Goal: Information Seeking & Learning: Learn about a topic

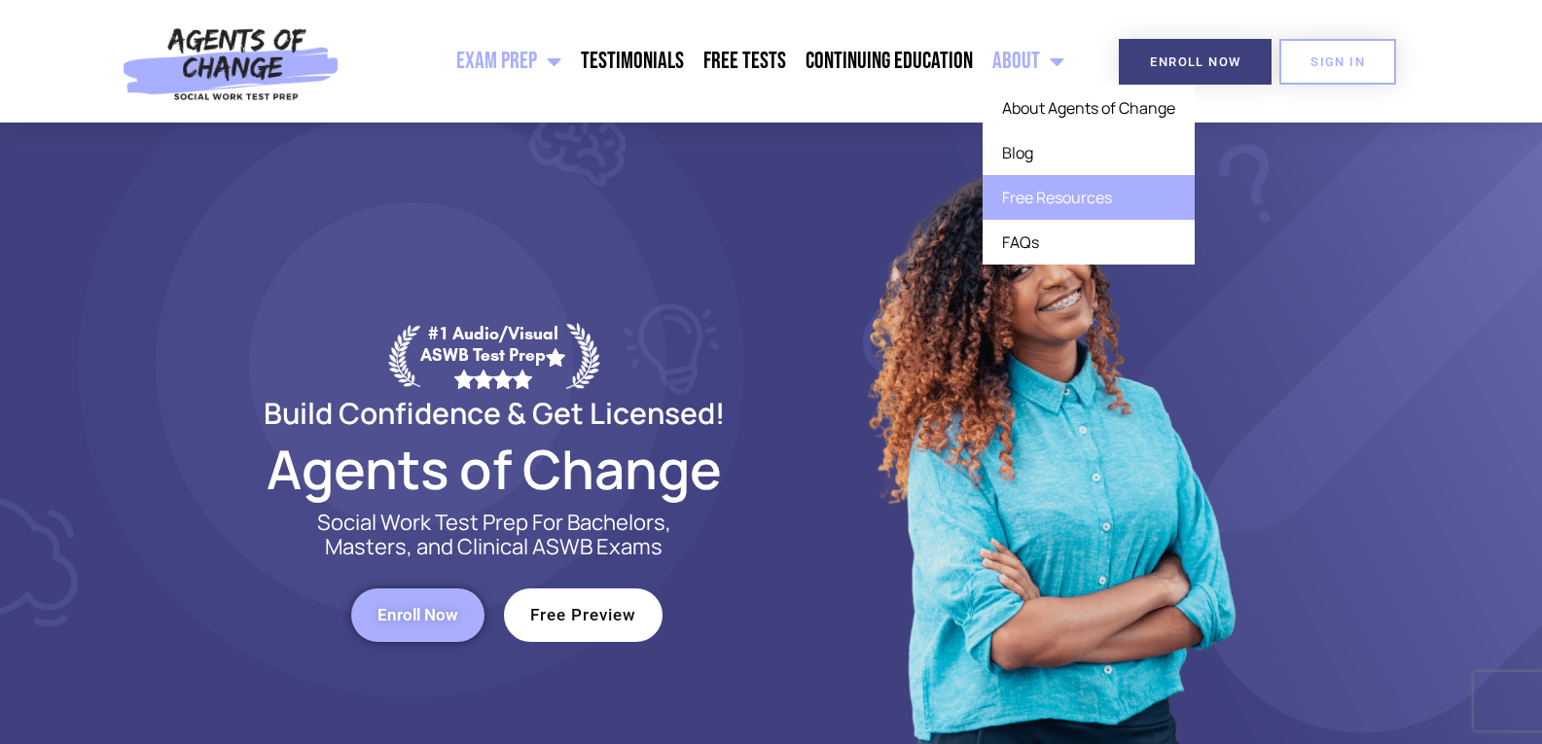
click at [1026, 192] on link "Free Resources" at bounding box center [1089, 197] width 212 height 45
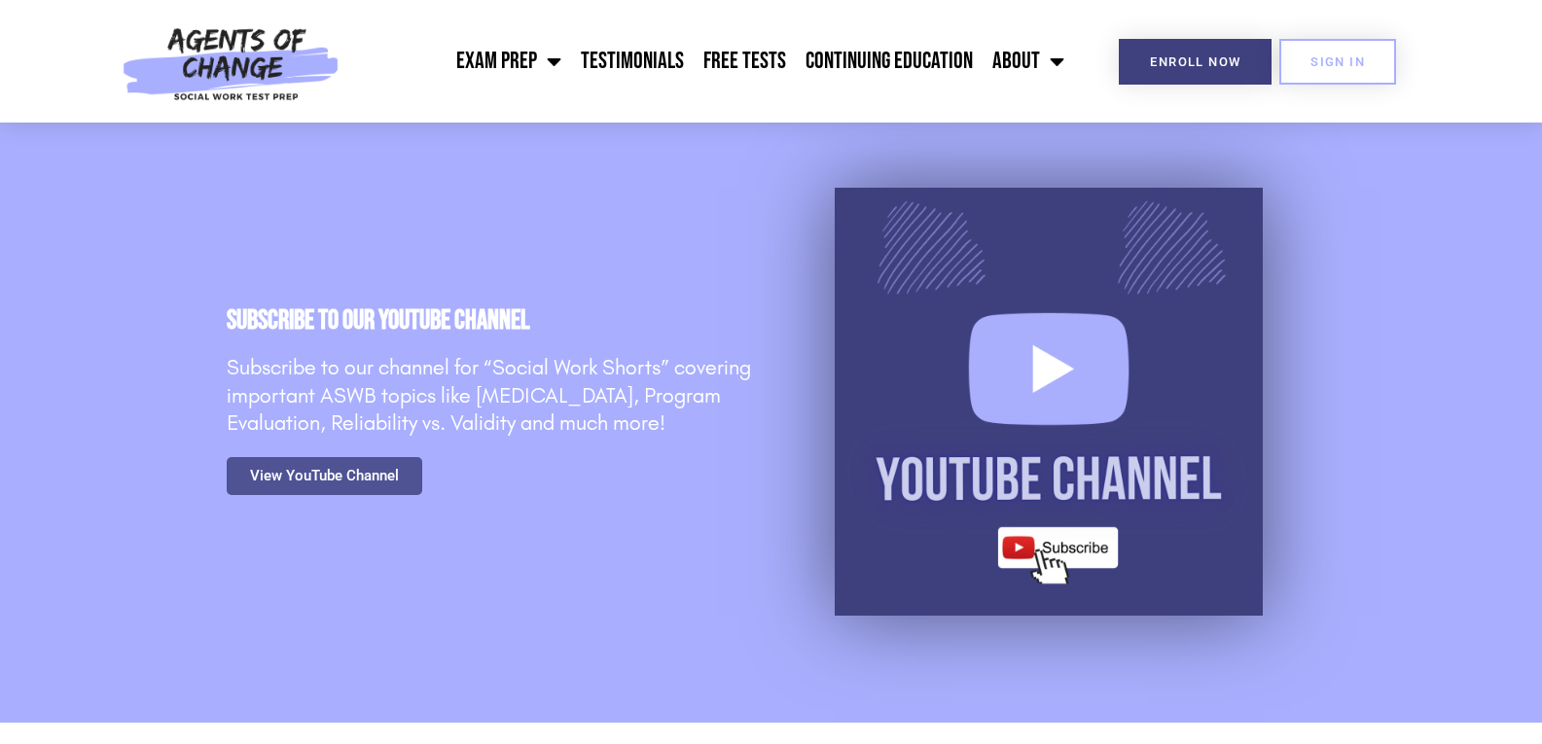
scroll to position [973, 0]
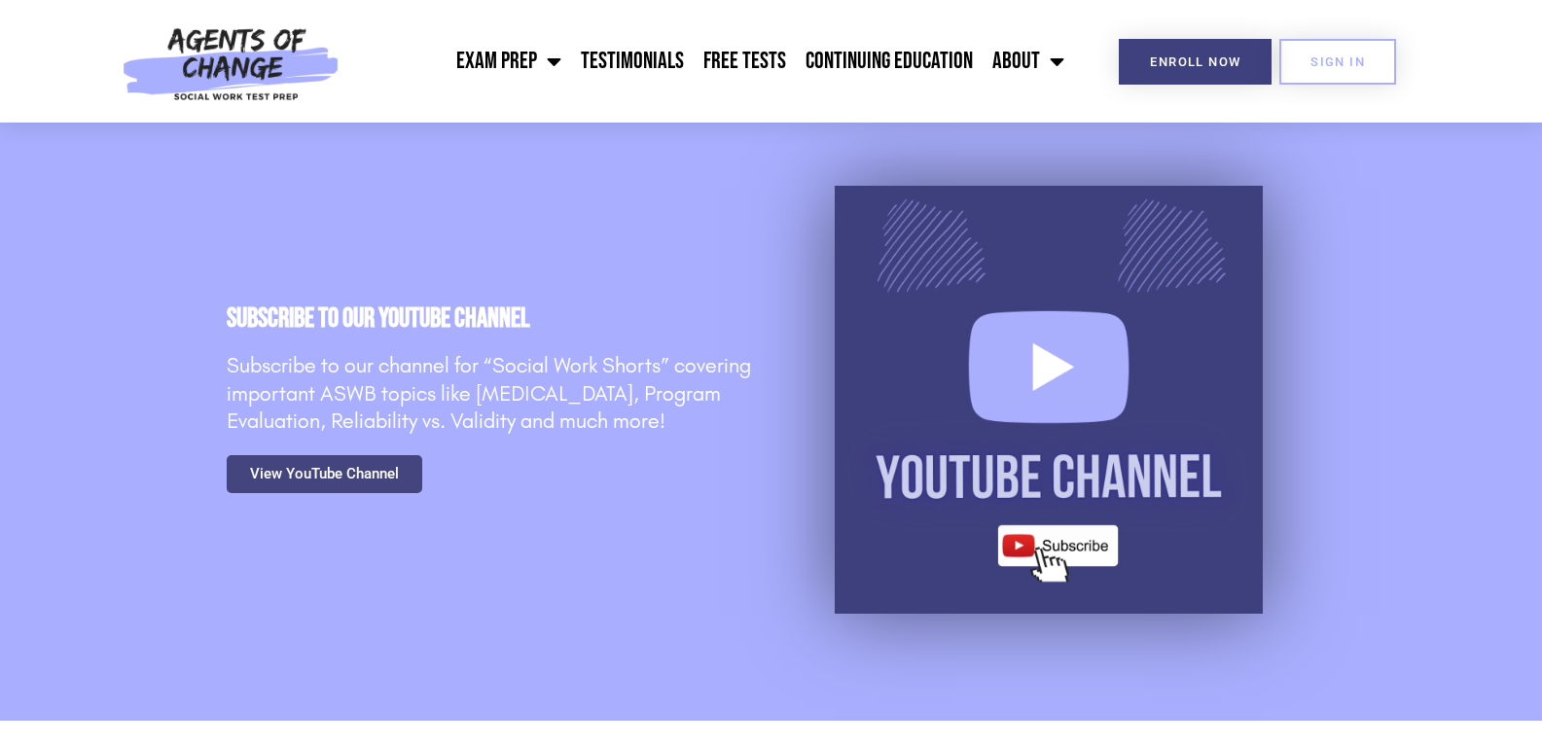
click at [332, 475] on span "View YouTube Channel" at bounding box center [324, 474] width 149 height 15
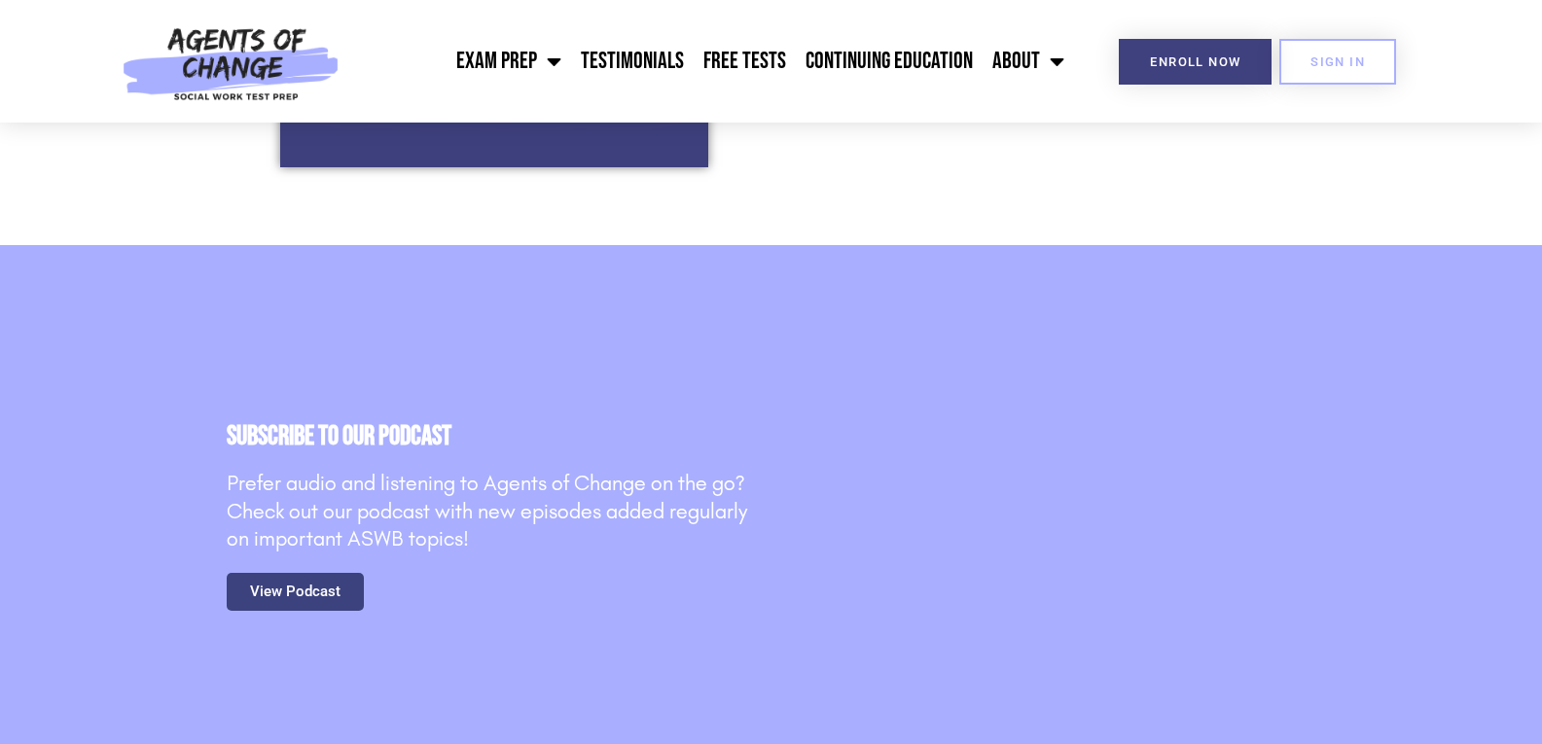
scroll to position [2043, 0]
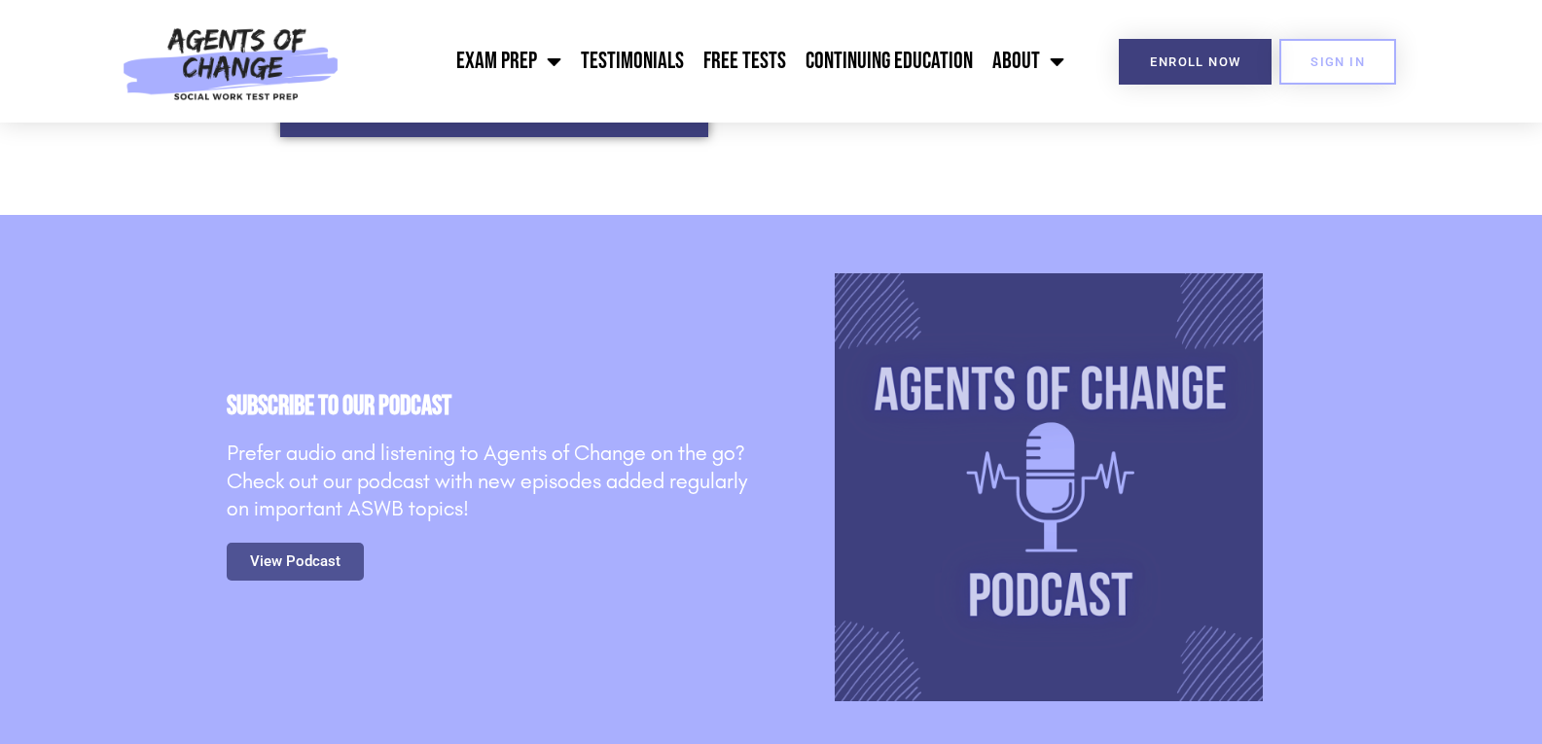
click at [284, 569] on span "View Podcast" at bounding box center [295, 562] width 90 height 15
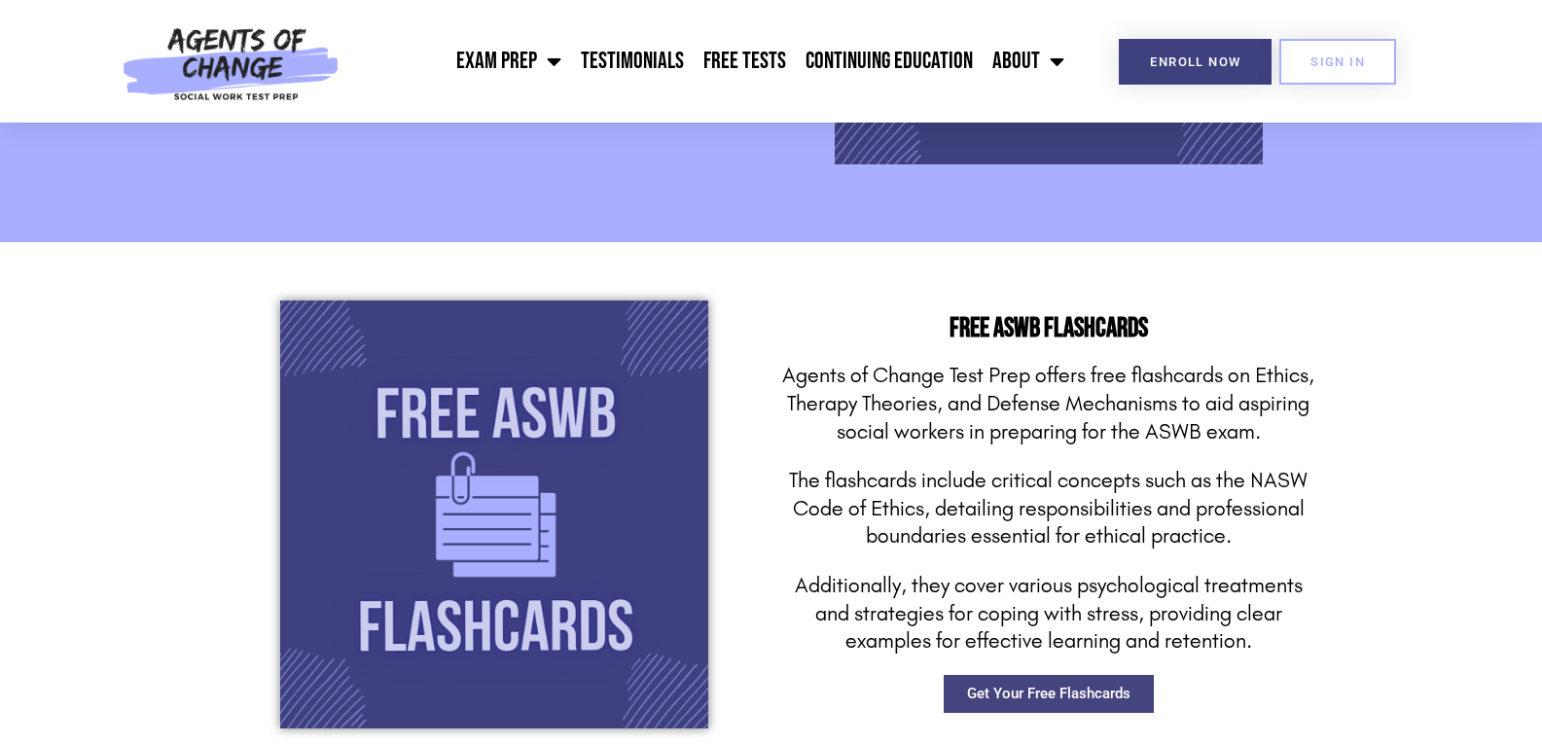
scroll to position [2627, 0]
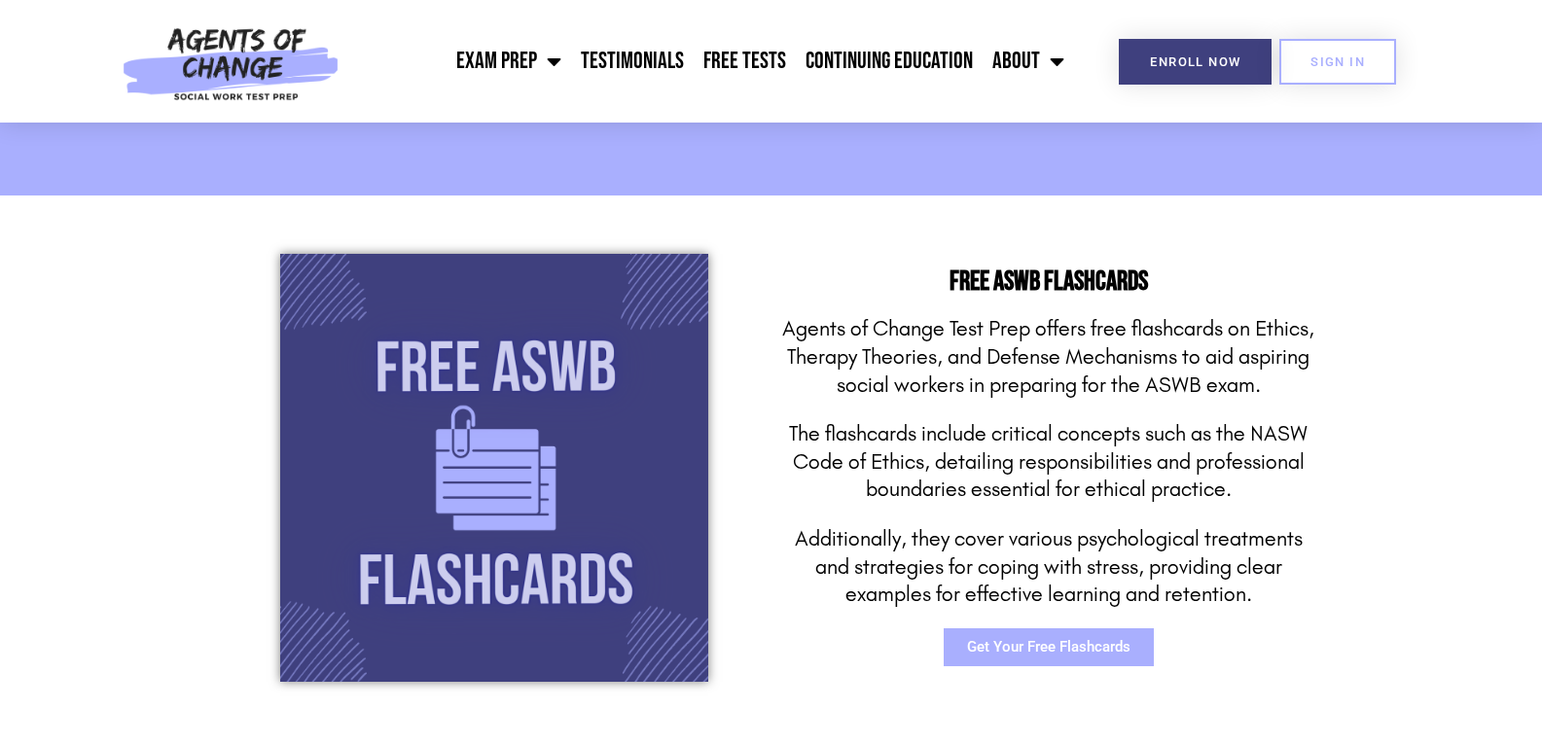
click at [1076, 654] on span "Get Your Free Flashcards" at bounding box center [1048, 647] width 163 height 15
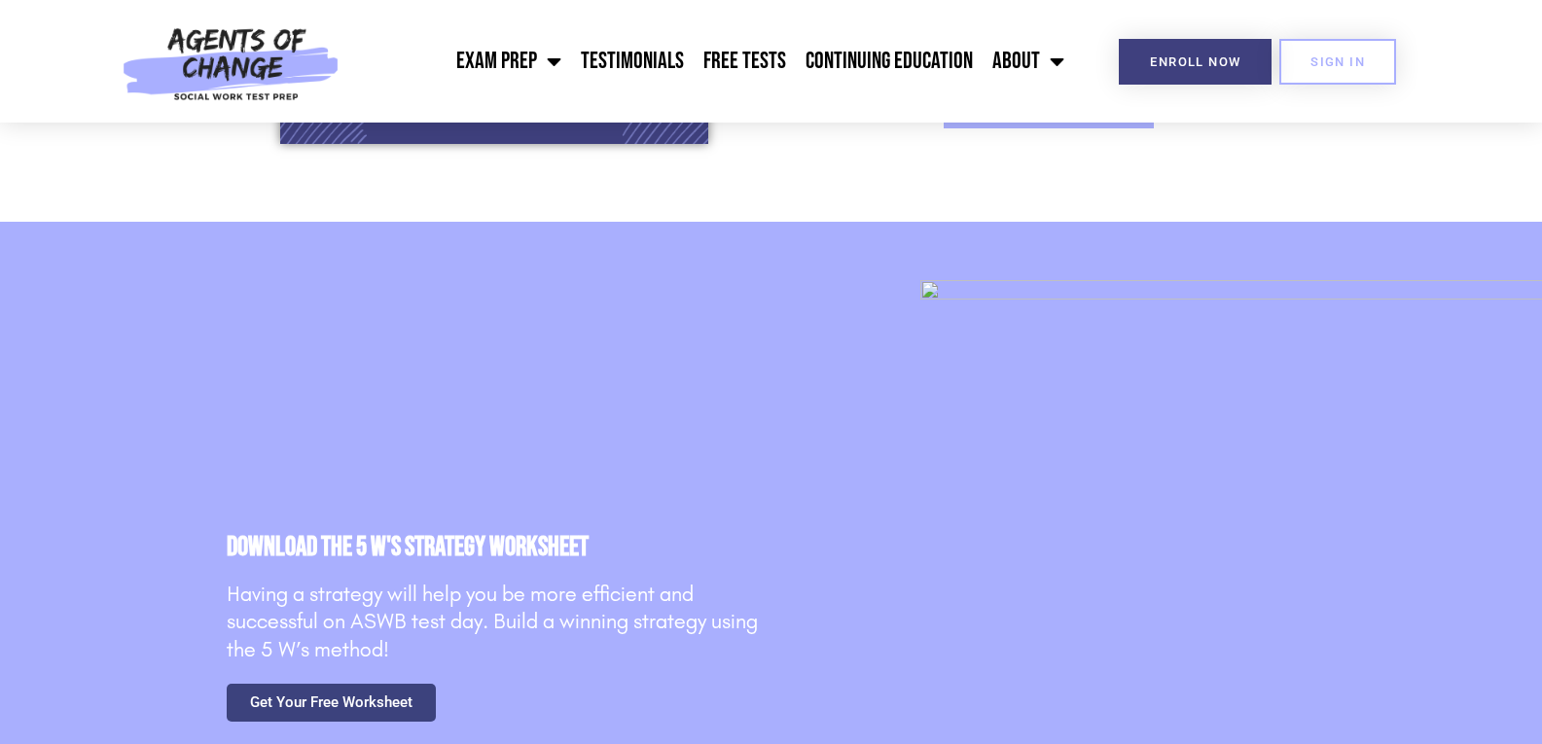
scroll to position [3211, 0]
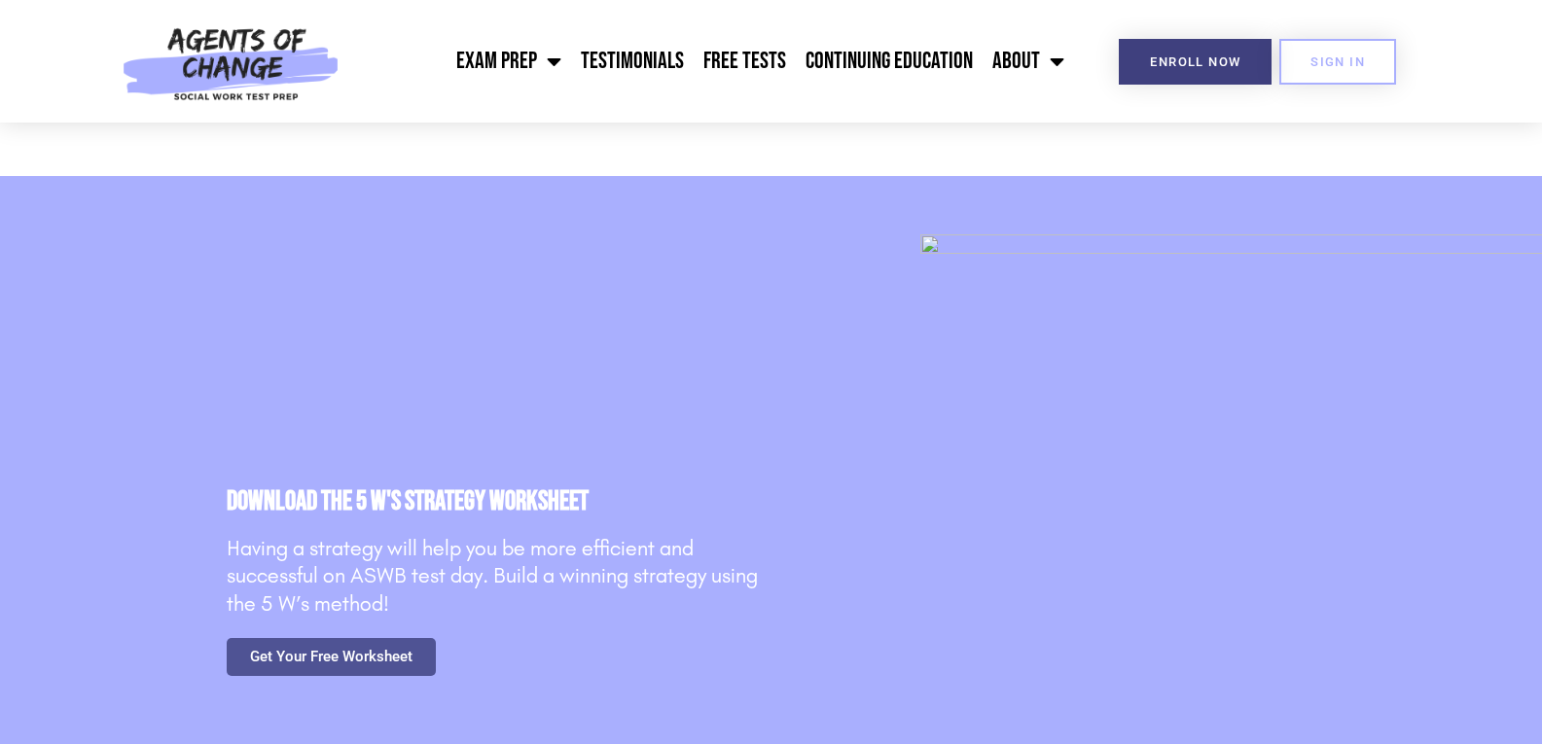
click at [333, 650] on span "Get Your Free Worksheet" at bounding box center [331, 657] width 162 height 15
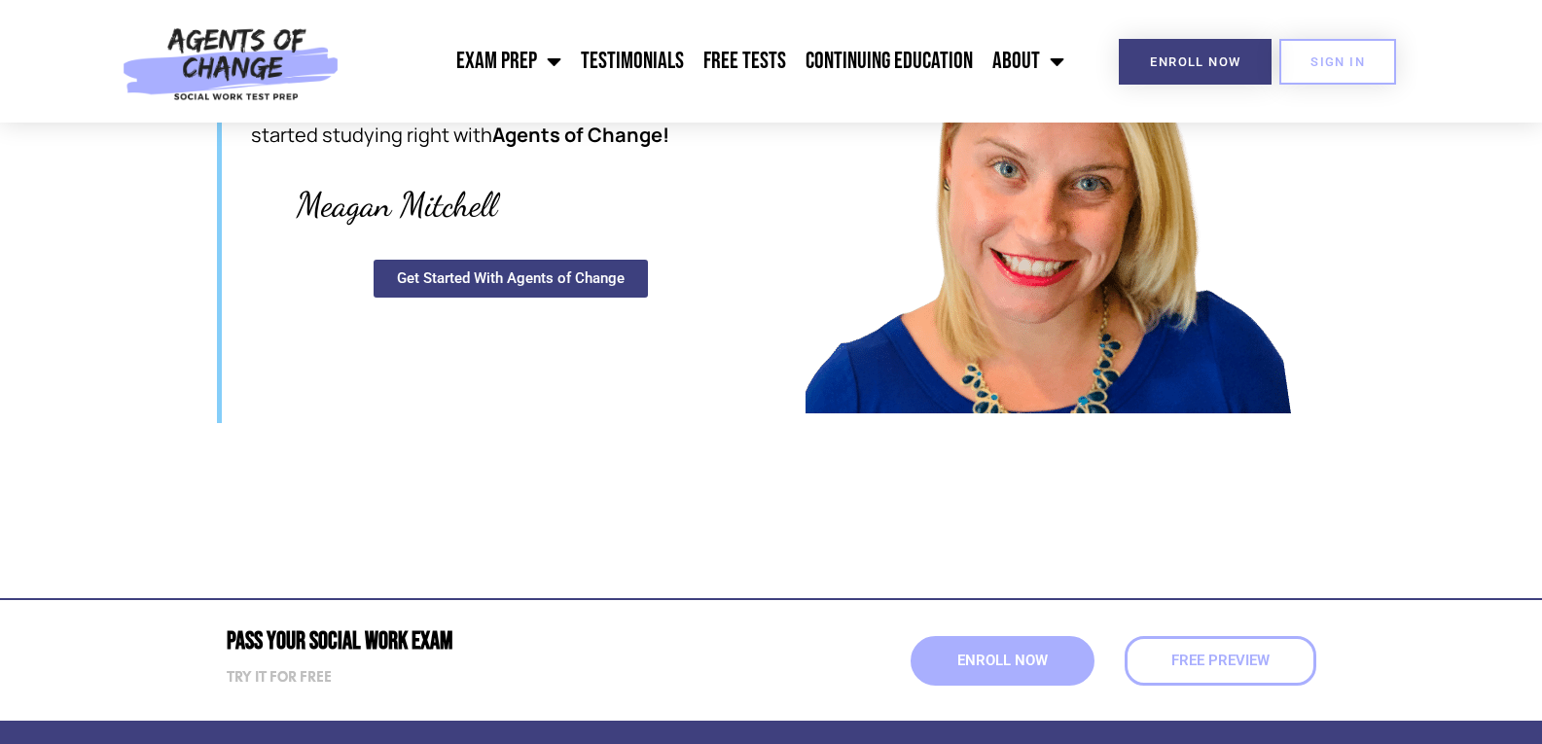
scroll to position [5254, 0]
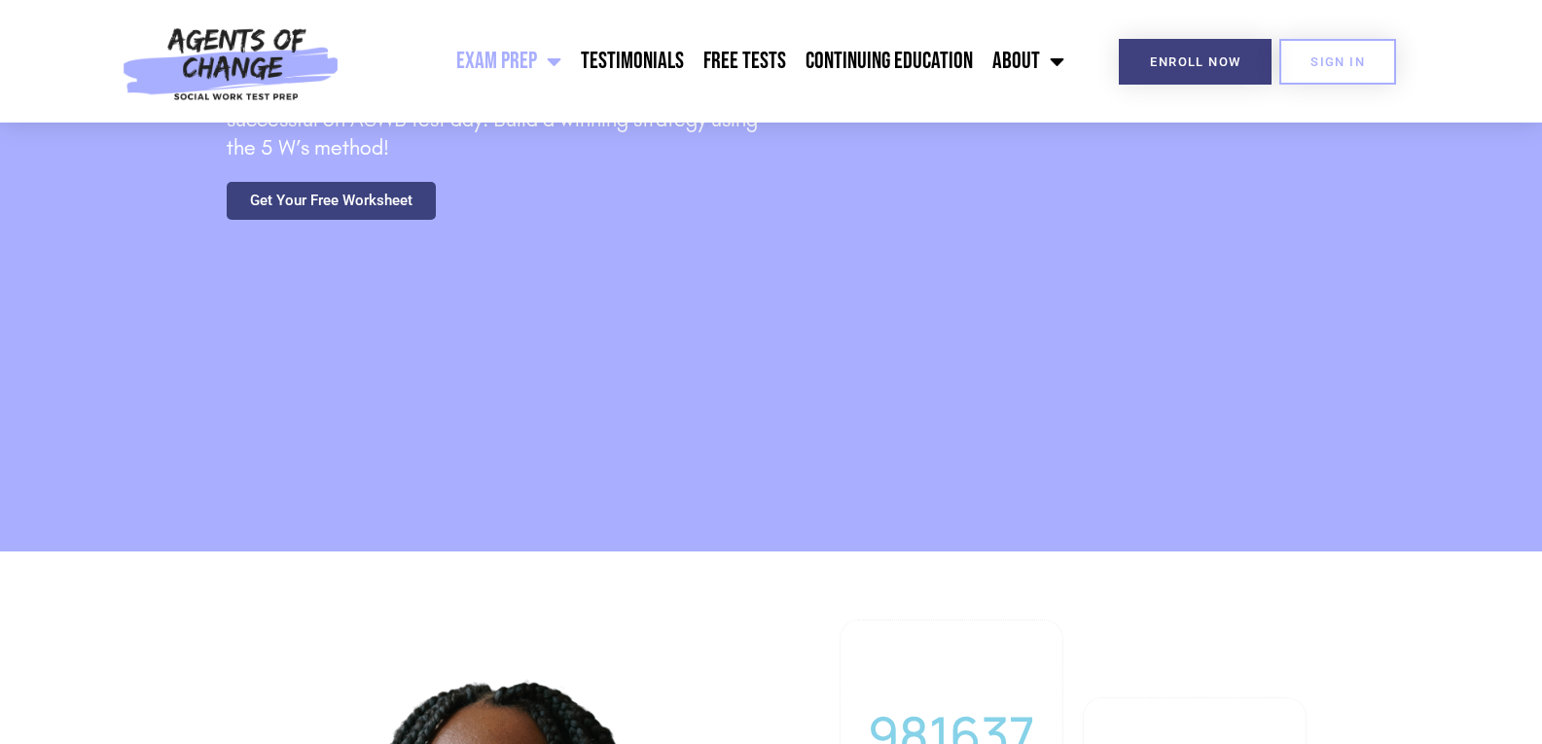
scroll to position [3464, 0]
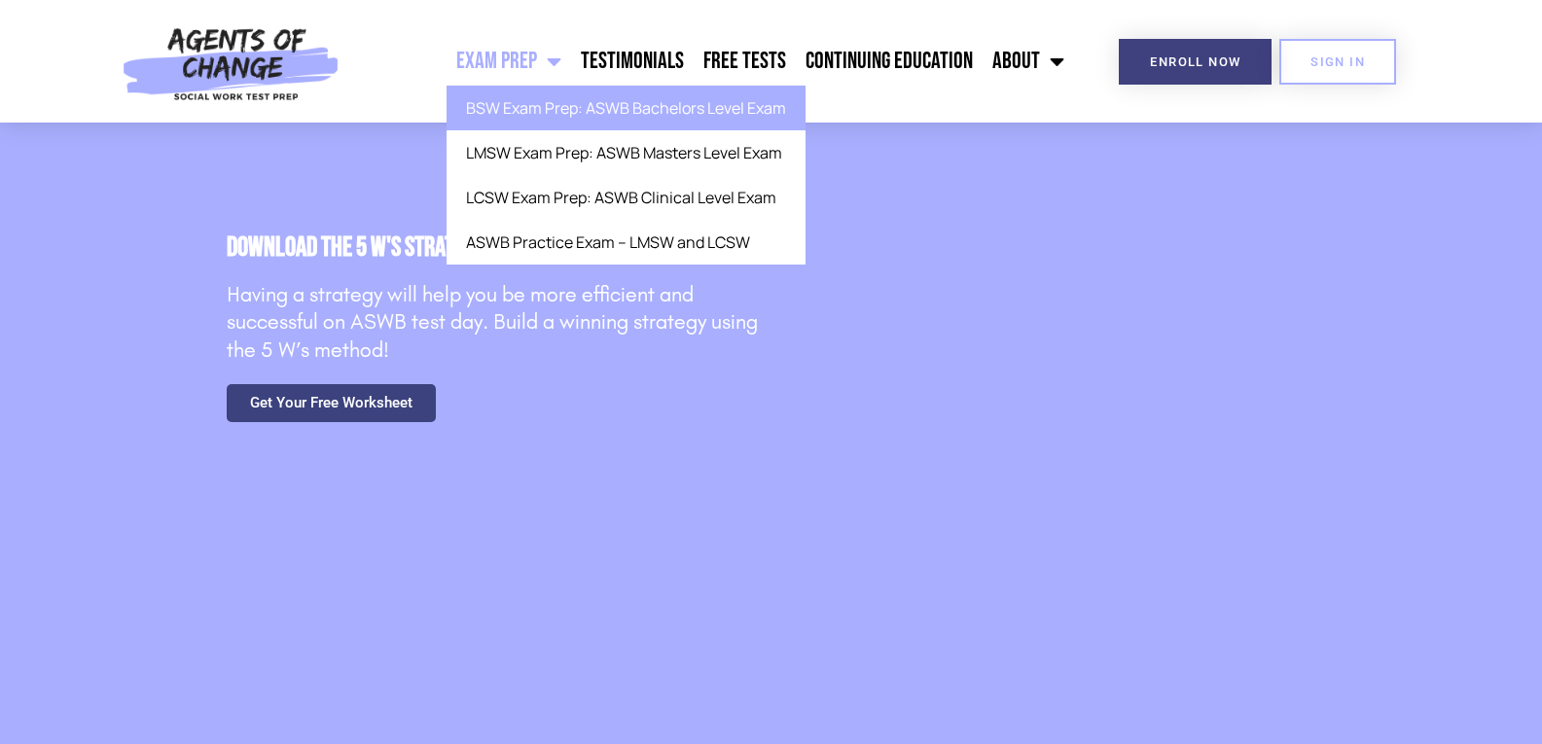
click at [560, 108] on link "BSW Exam Prep: ASWB Bachelors Level Exam" at bounding box center [626, 108] width 359 height 45
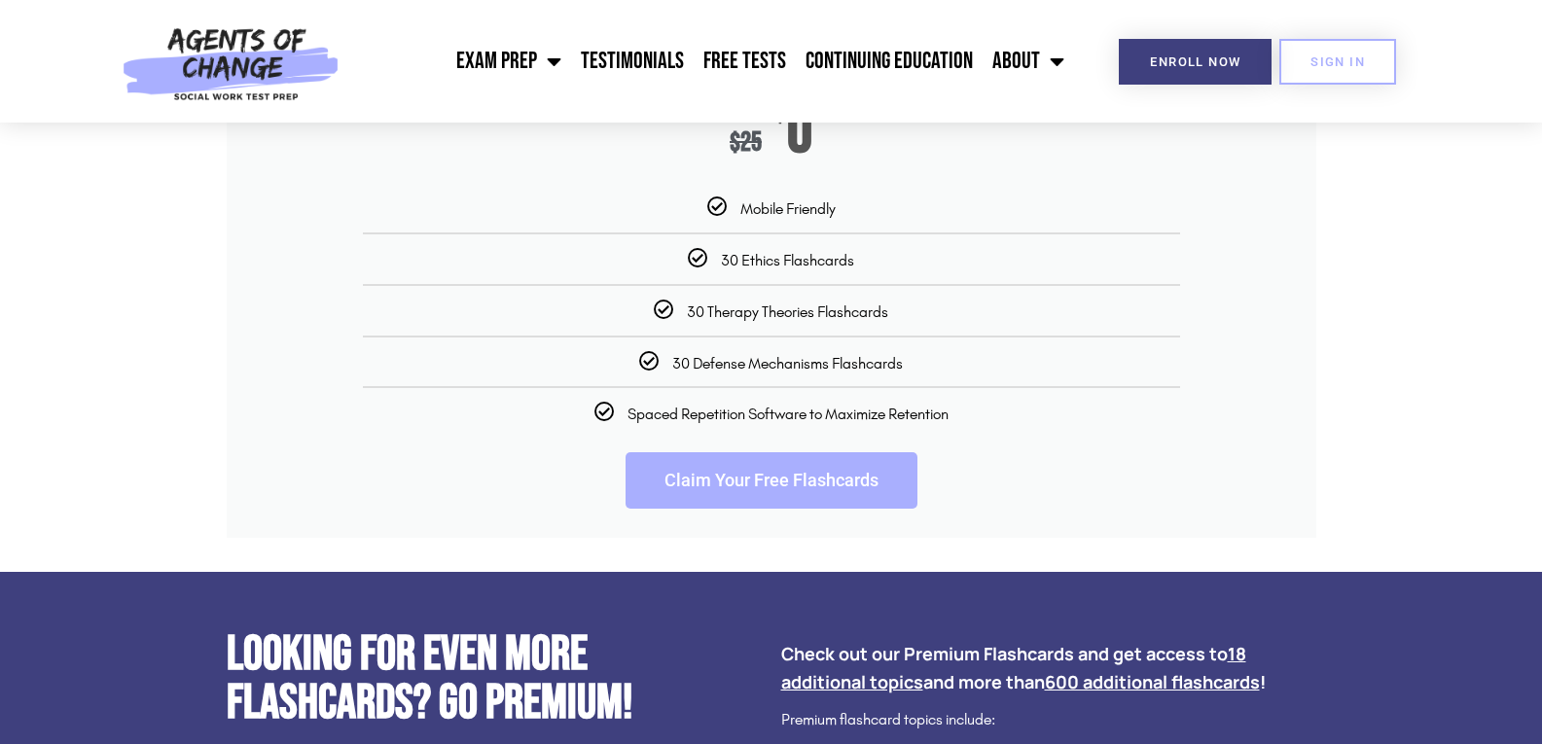
scroll to position [3113, 0]
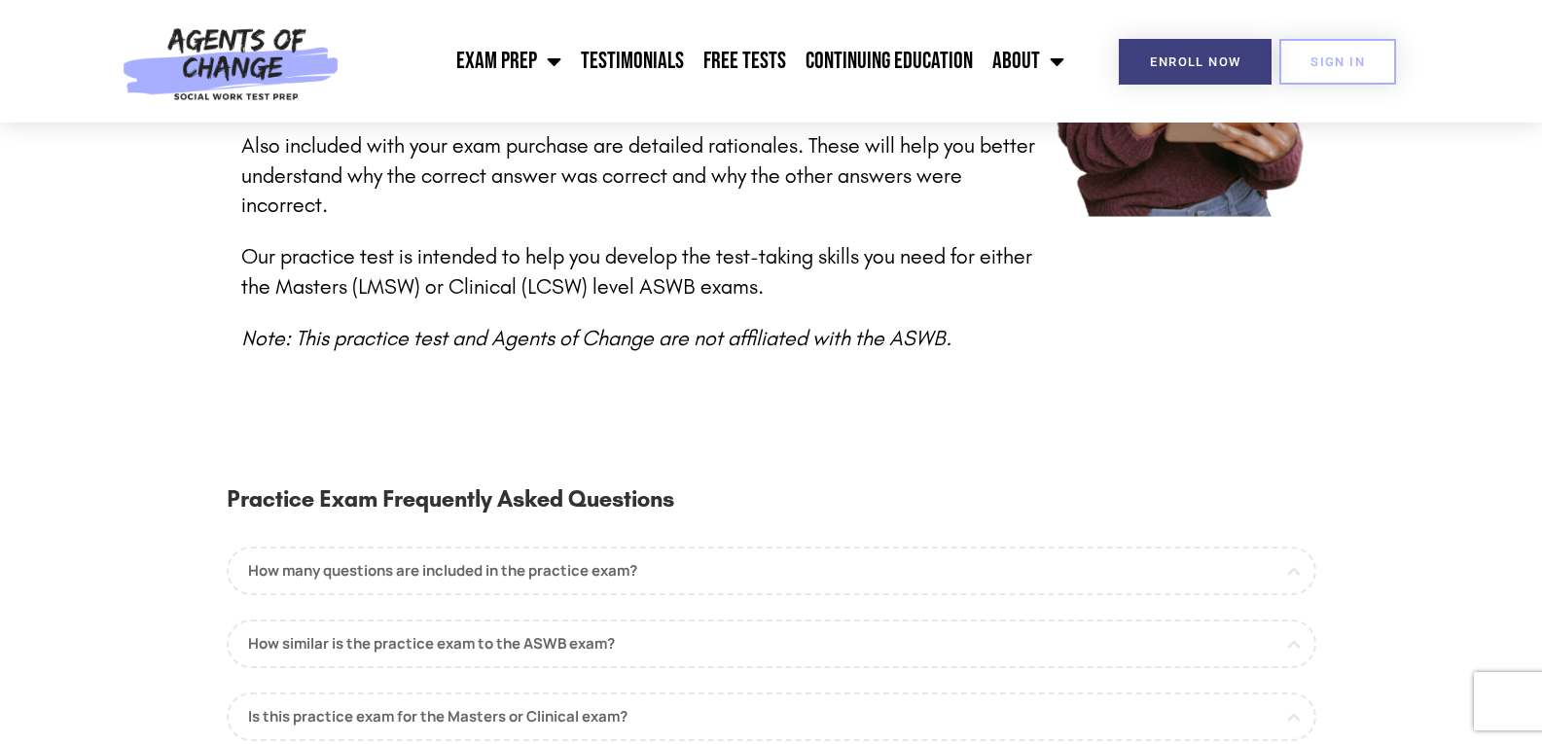
scroll to position [1070, 0]
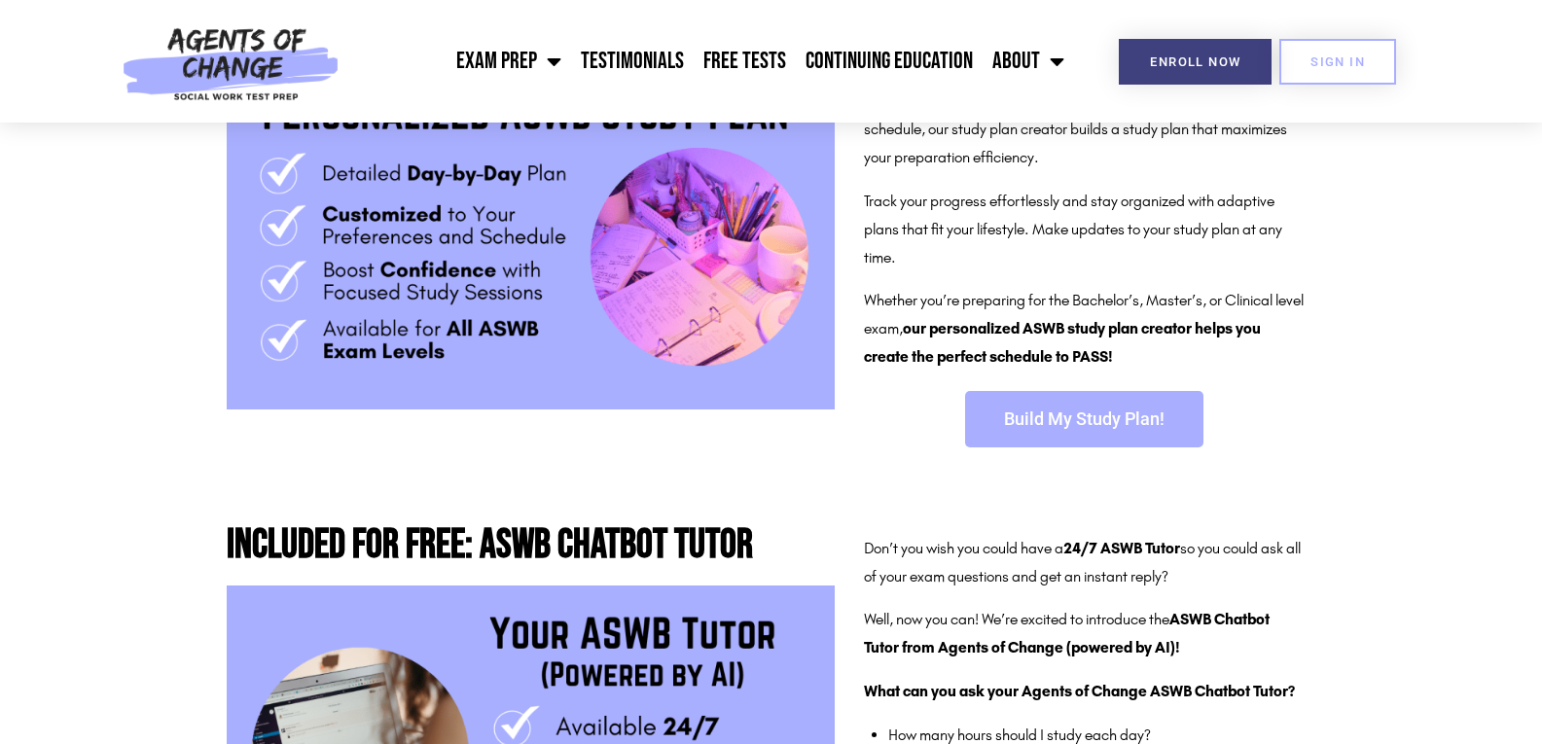
scroll to position [486, 0]
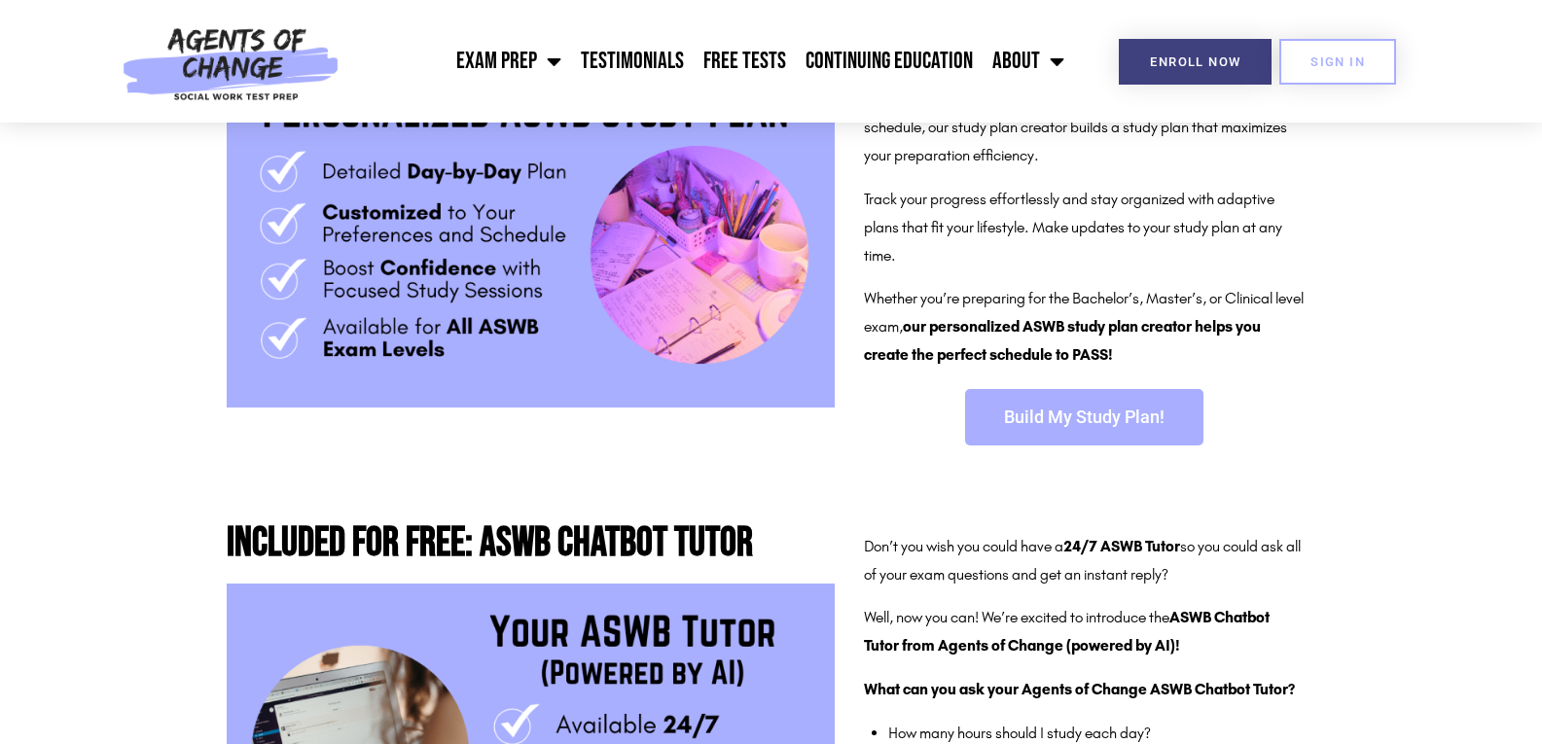
click at [1064, 423] on span "Build My Study Plan!" at bounding box center [1084, 418] width 161 height 18
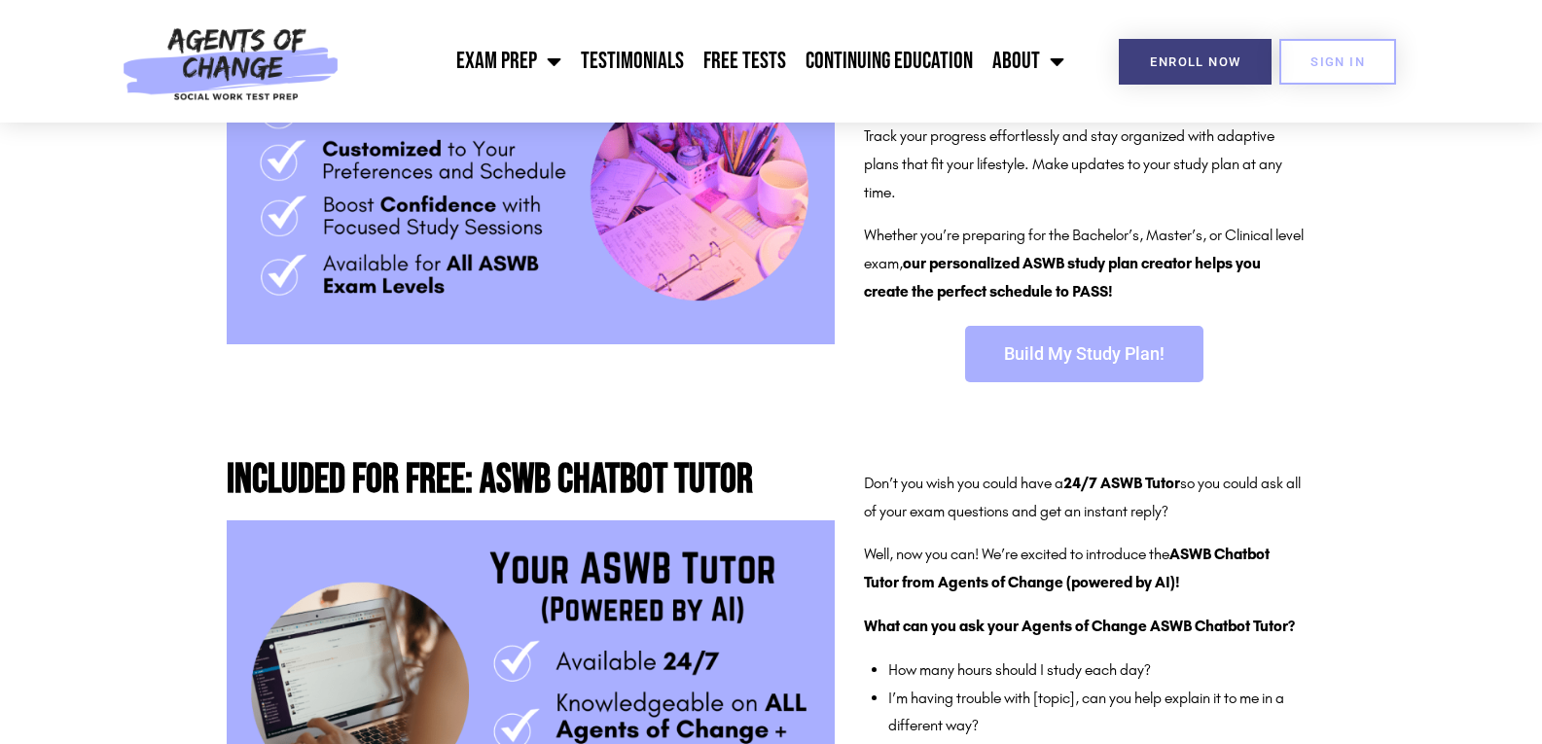
scroll to position [584, 0]
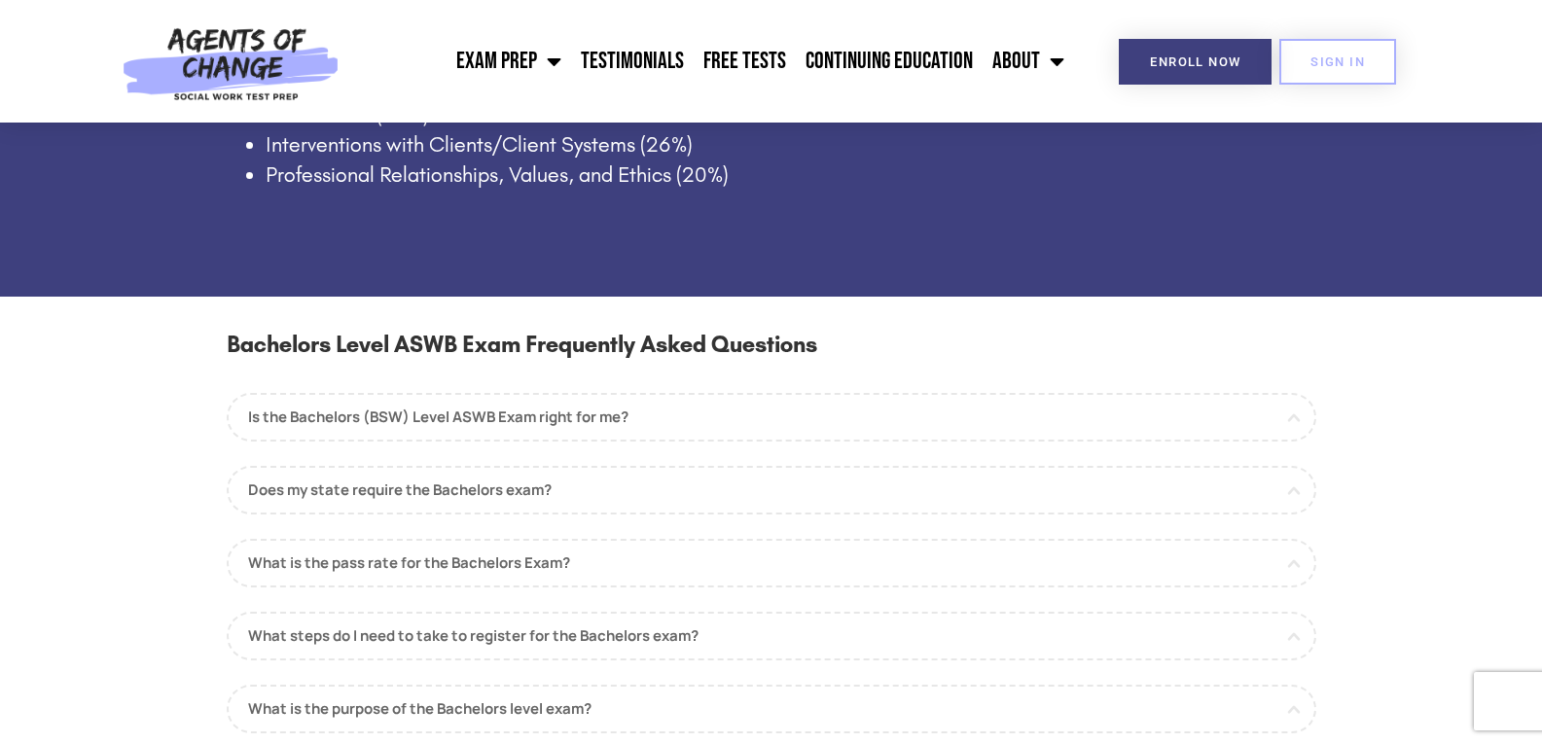
scroll to position [1654, 0]
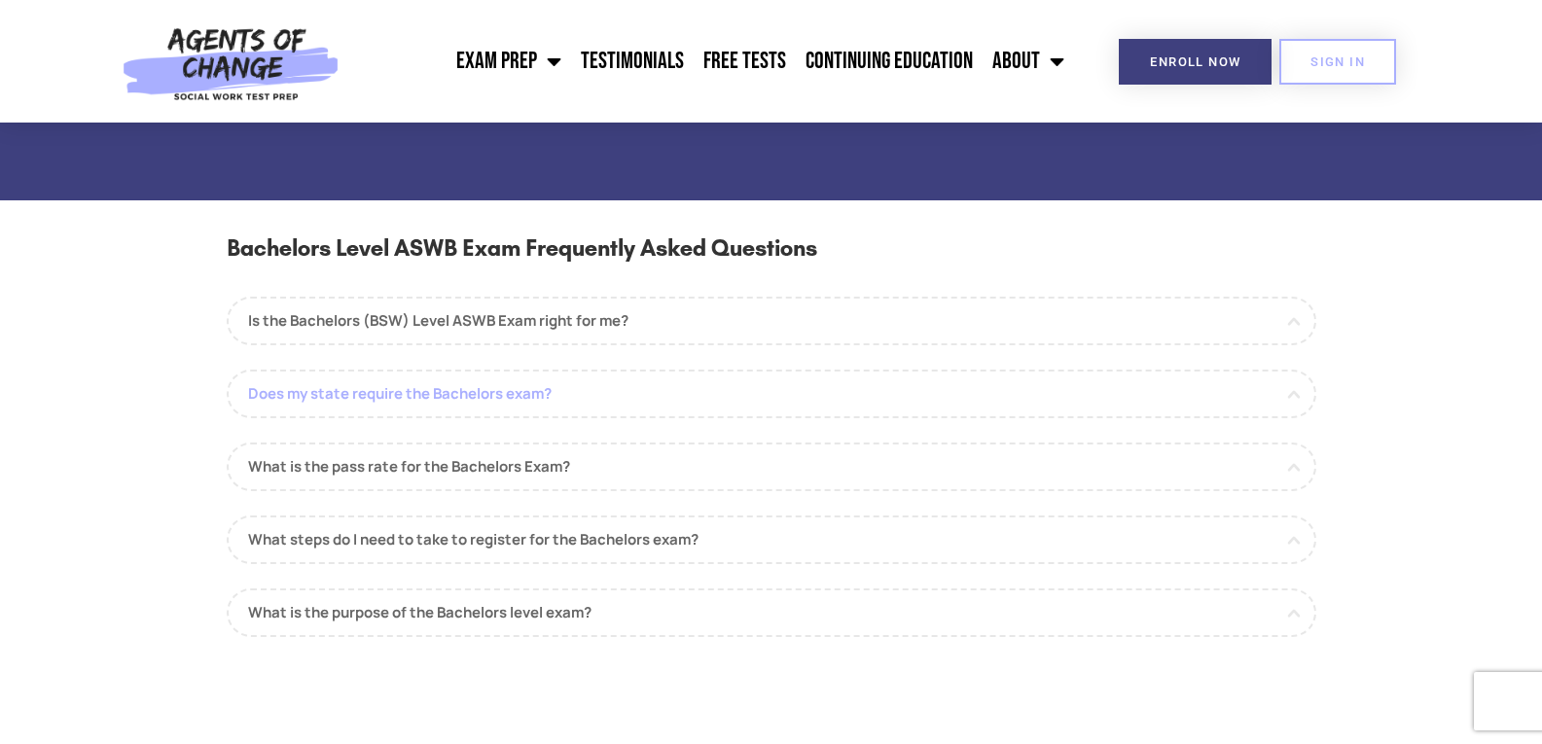
click at [376, 398] on link "Does my state require the Bachelors exam?" at bounding box center [772, 394] width 1090 height 49
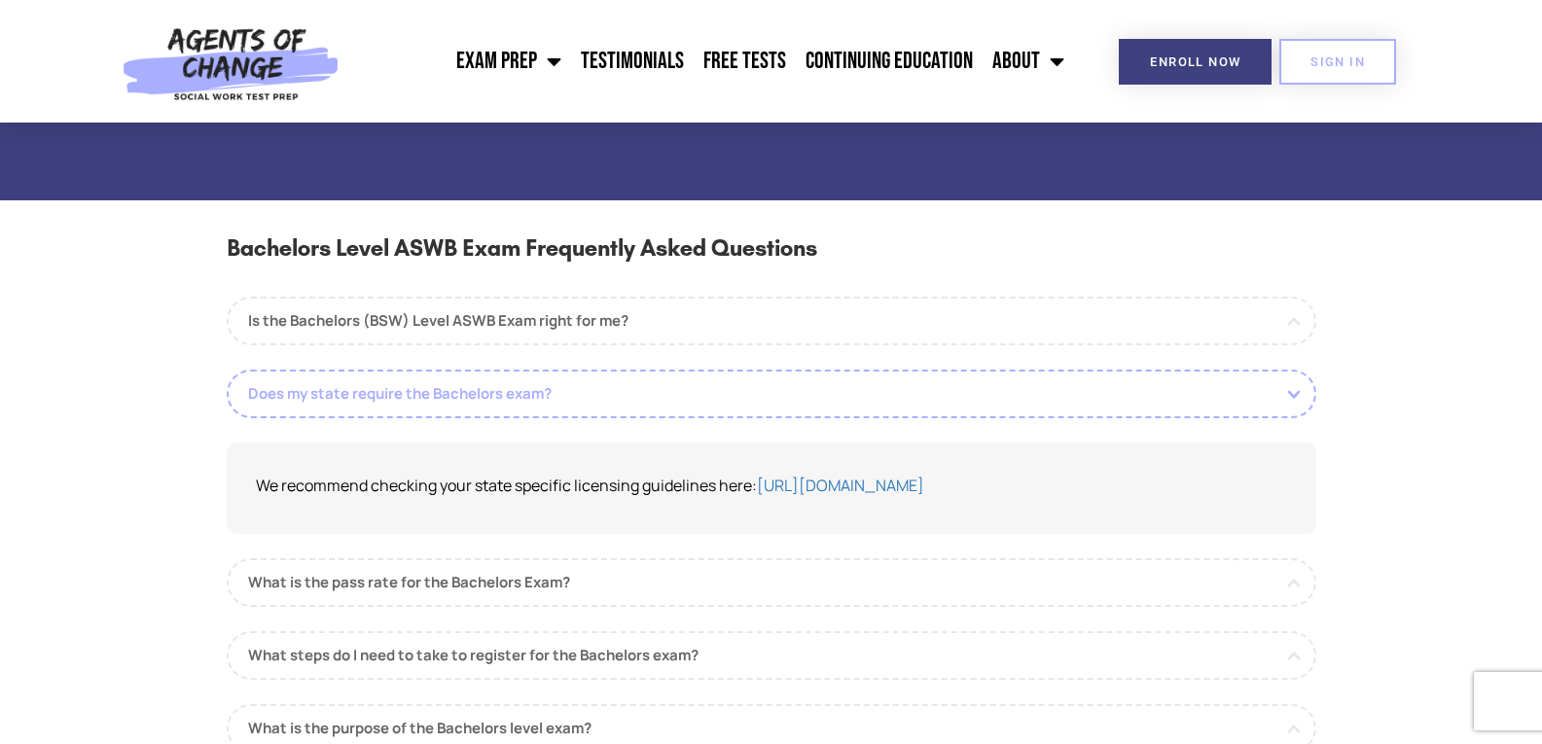
click at [376, 398] on link "Does my state require the Bachelors exam?" at bounding box center [772, 394] width 1090 height 49
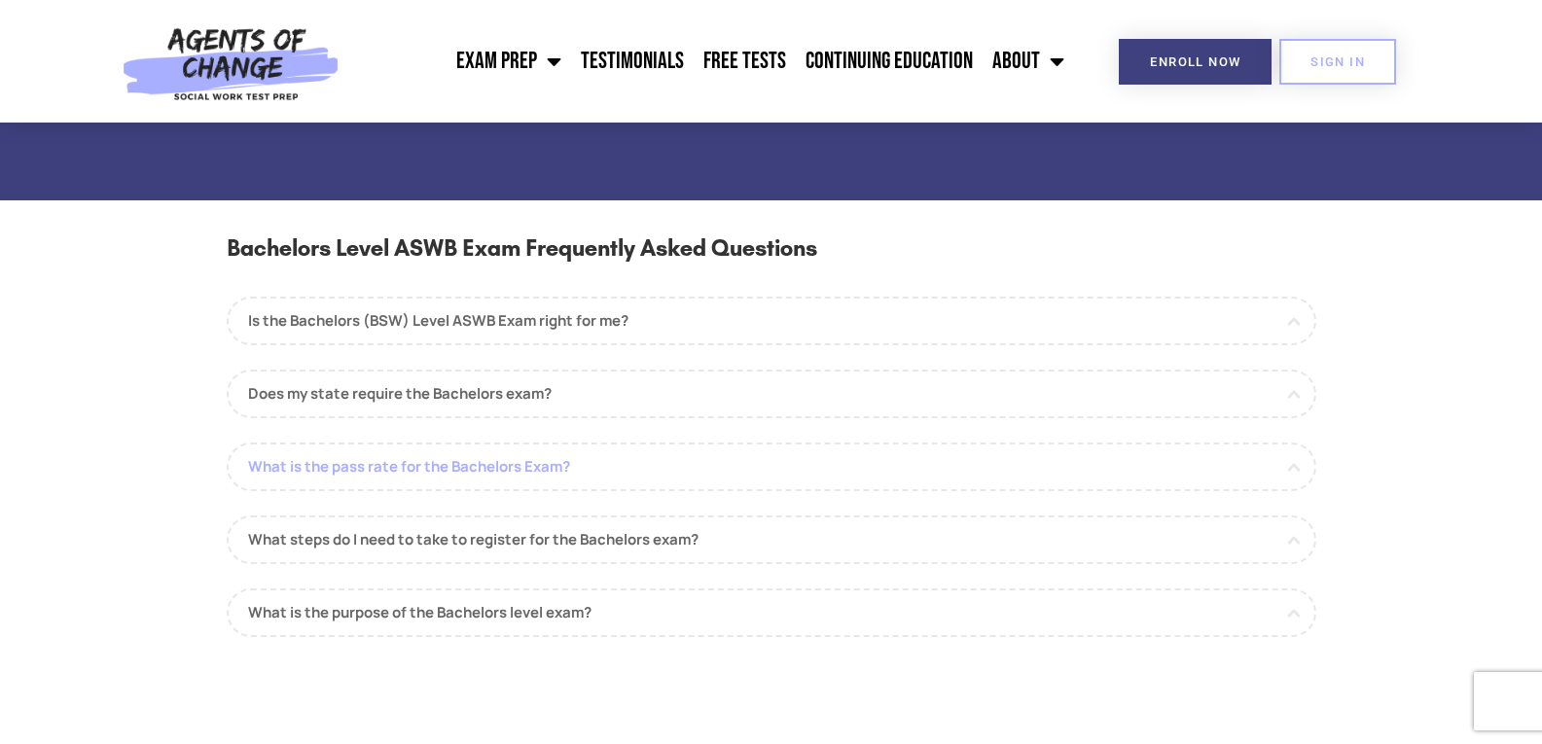
click at [294, 468] on link "What is the pass rate for the Bachelors Exam?" at bounding box center [772, 467] width 1090 height 49
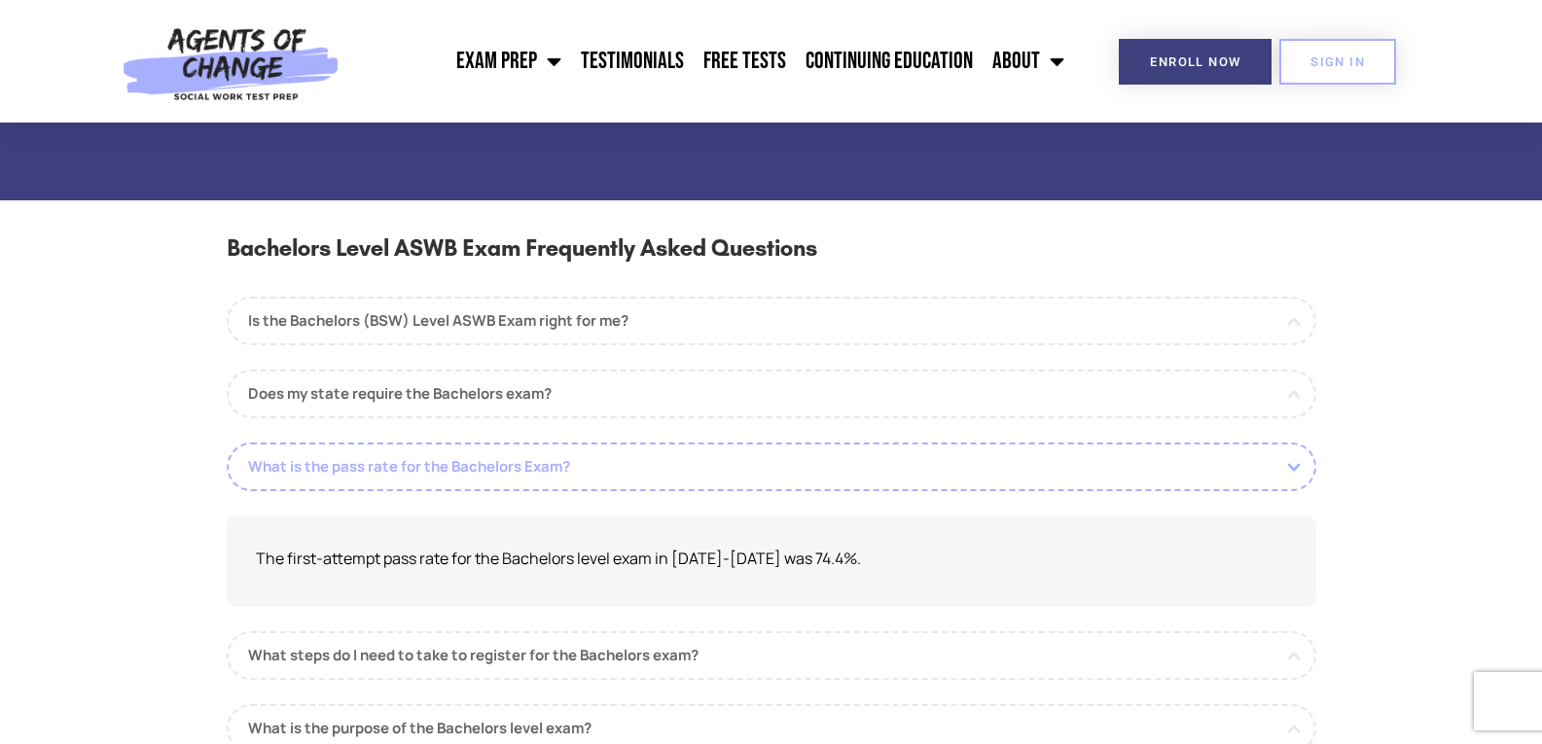
click at [294, 468] on link "What is the pass rate for the Bachelors Exam?" at bounding box center [772, 467] width 1090 height 49
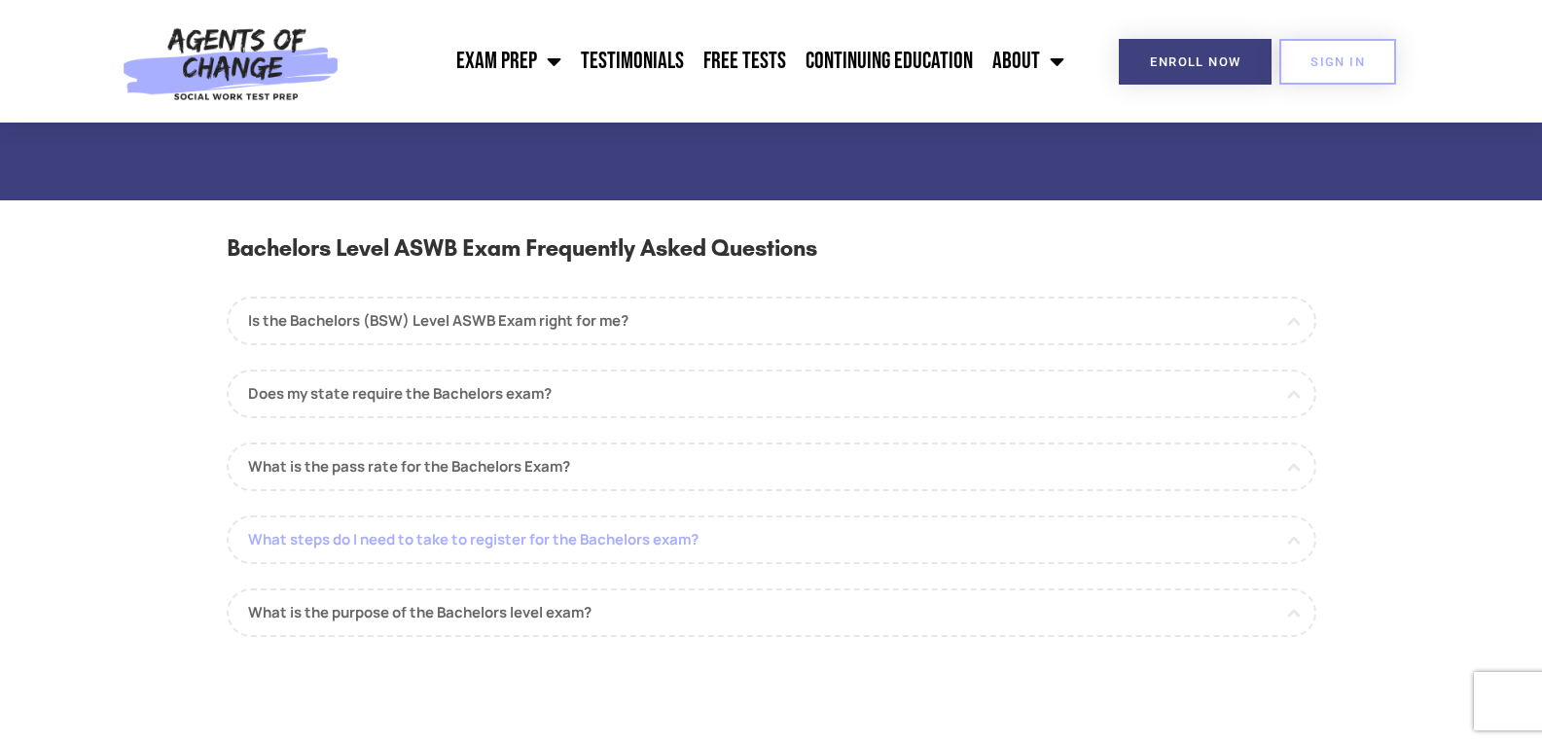
click at [301, 537] on link "What steps do I need to take to register for the Bachelors exam?" at bounding box center [772, 540] width 1090 height 49
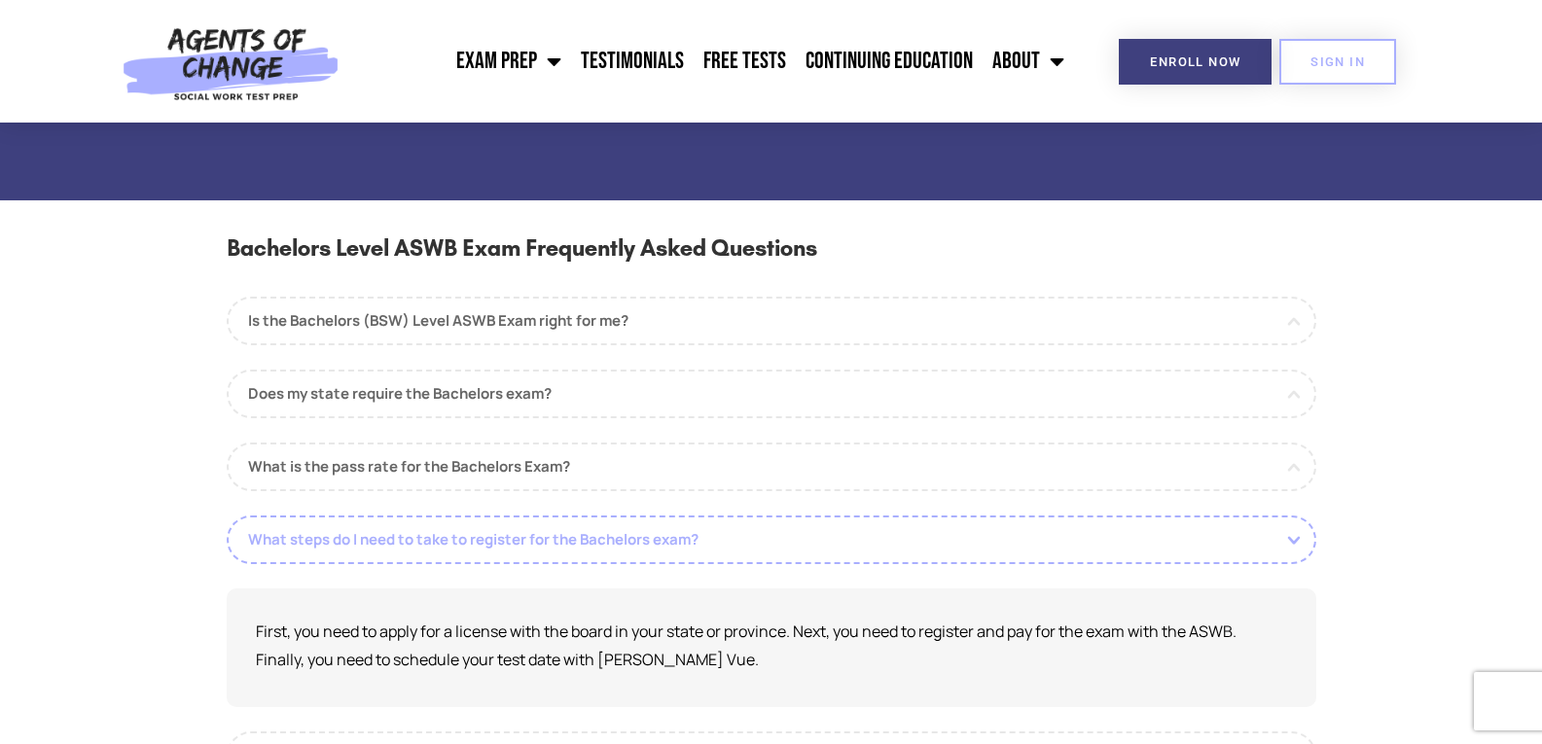
click at [301, 537] on link "What steps do I need to take to register for the Bachelors exam?" at bounding box center [772, 540] width 1090 height 49
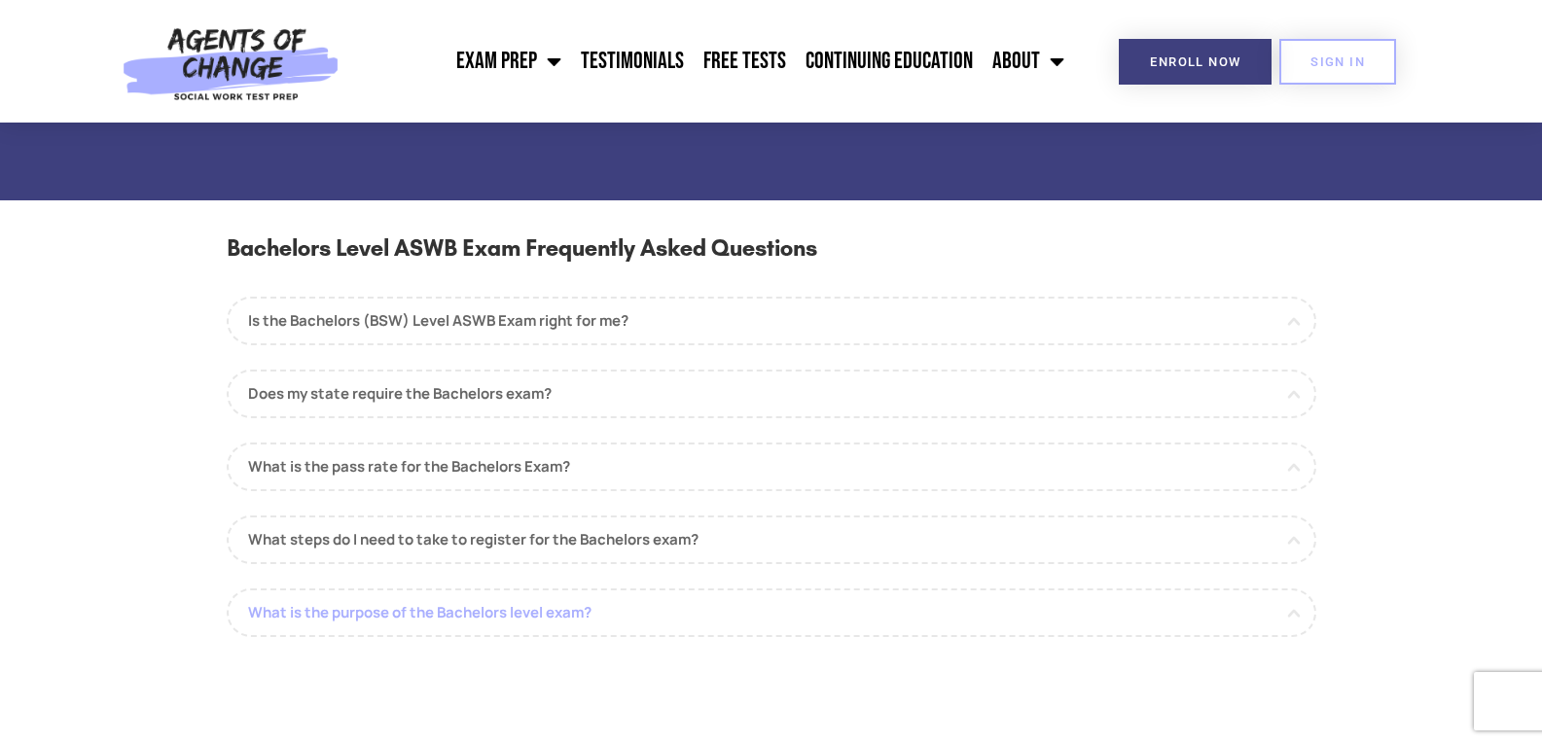
click at [308, 602] on link "What is the purpose of the Bachelors level exam?" at bounding box center [772, 613] width 1090 height 49
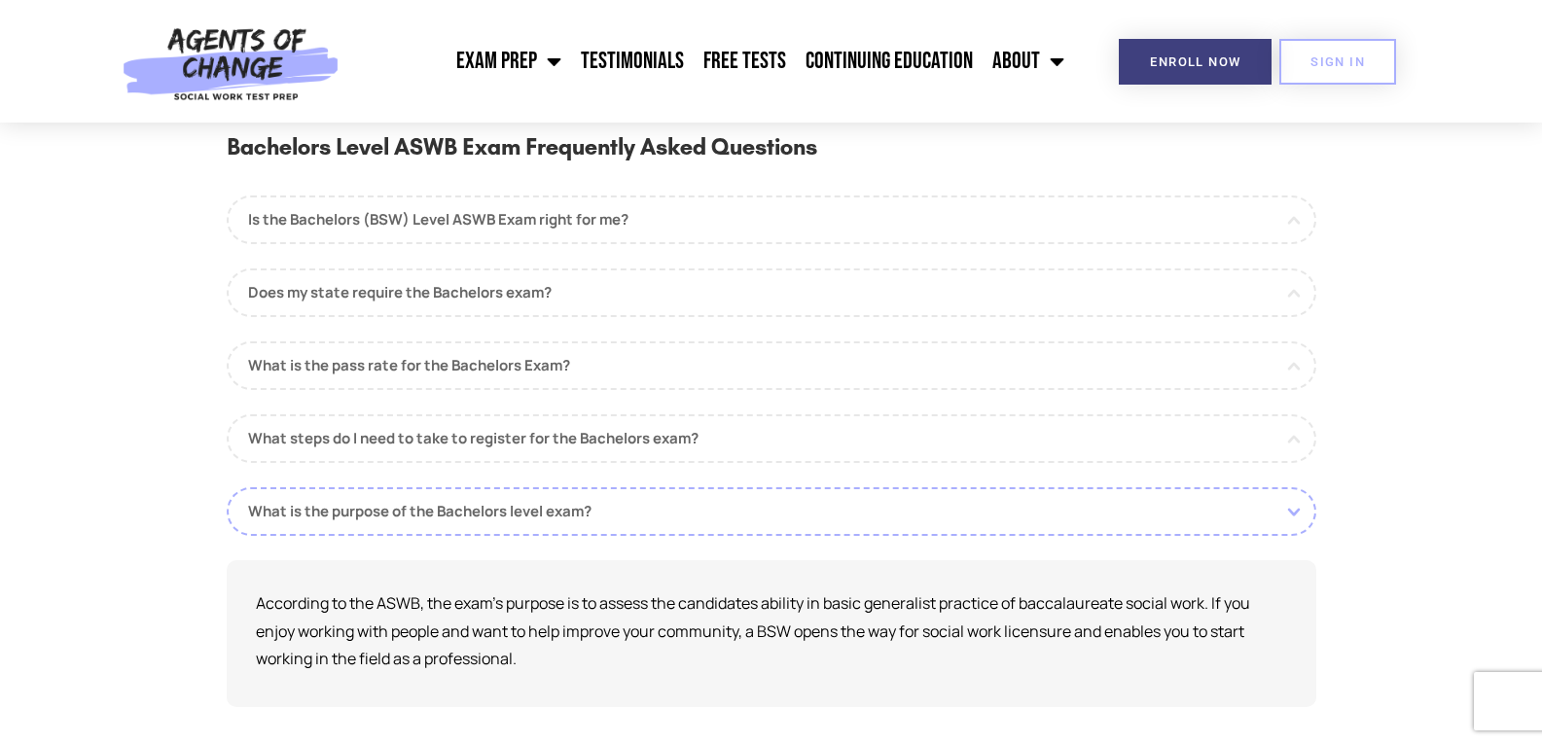
scroll to position [1849, 0]
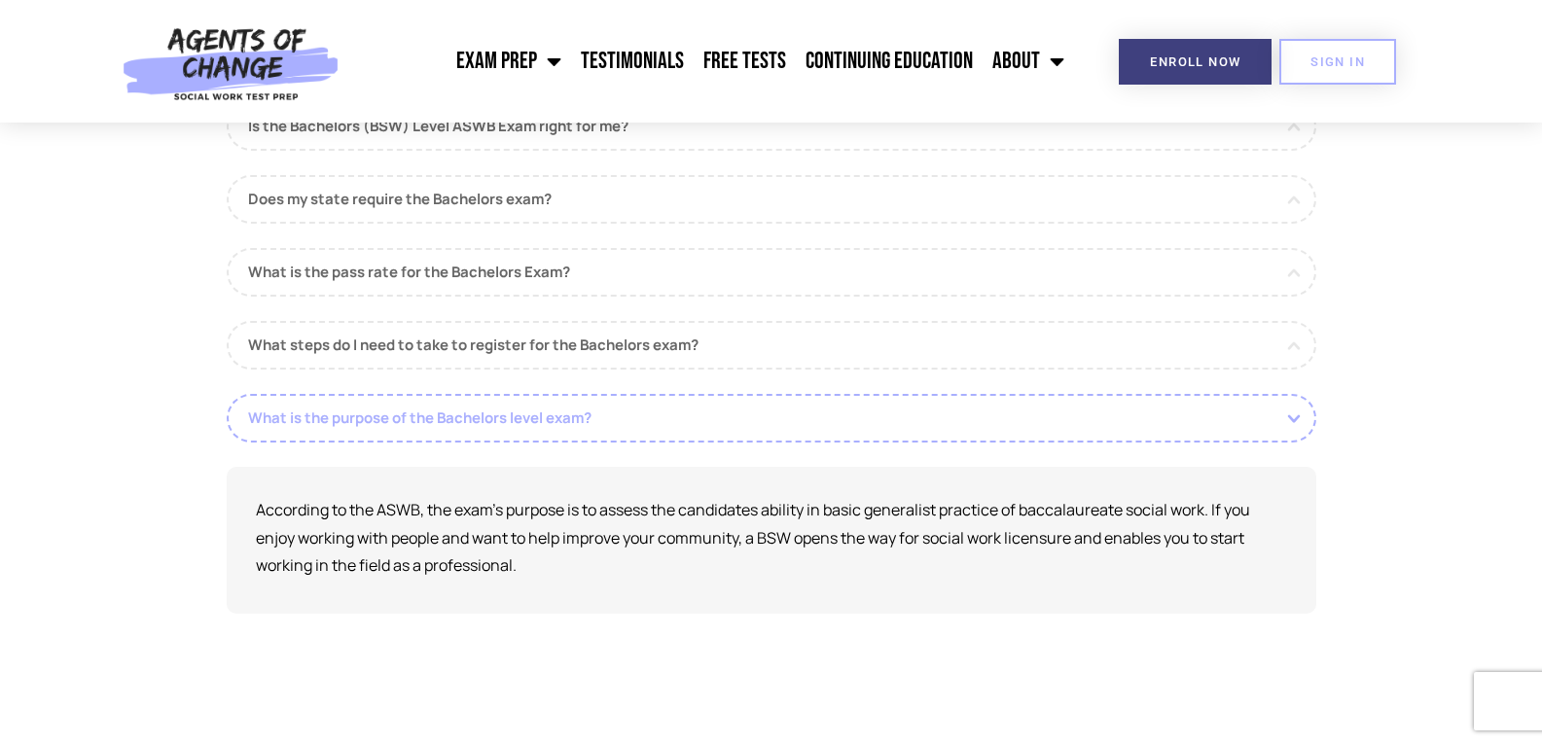
click at [347, 409] on link "What is the purpose of the Bachelors level exam?" at bounding box center [772, 418] width 1090 height 49
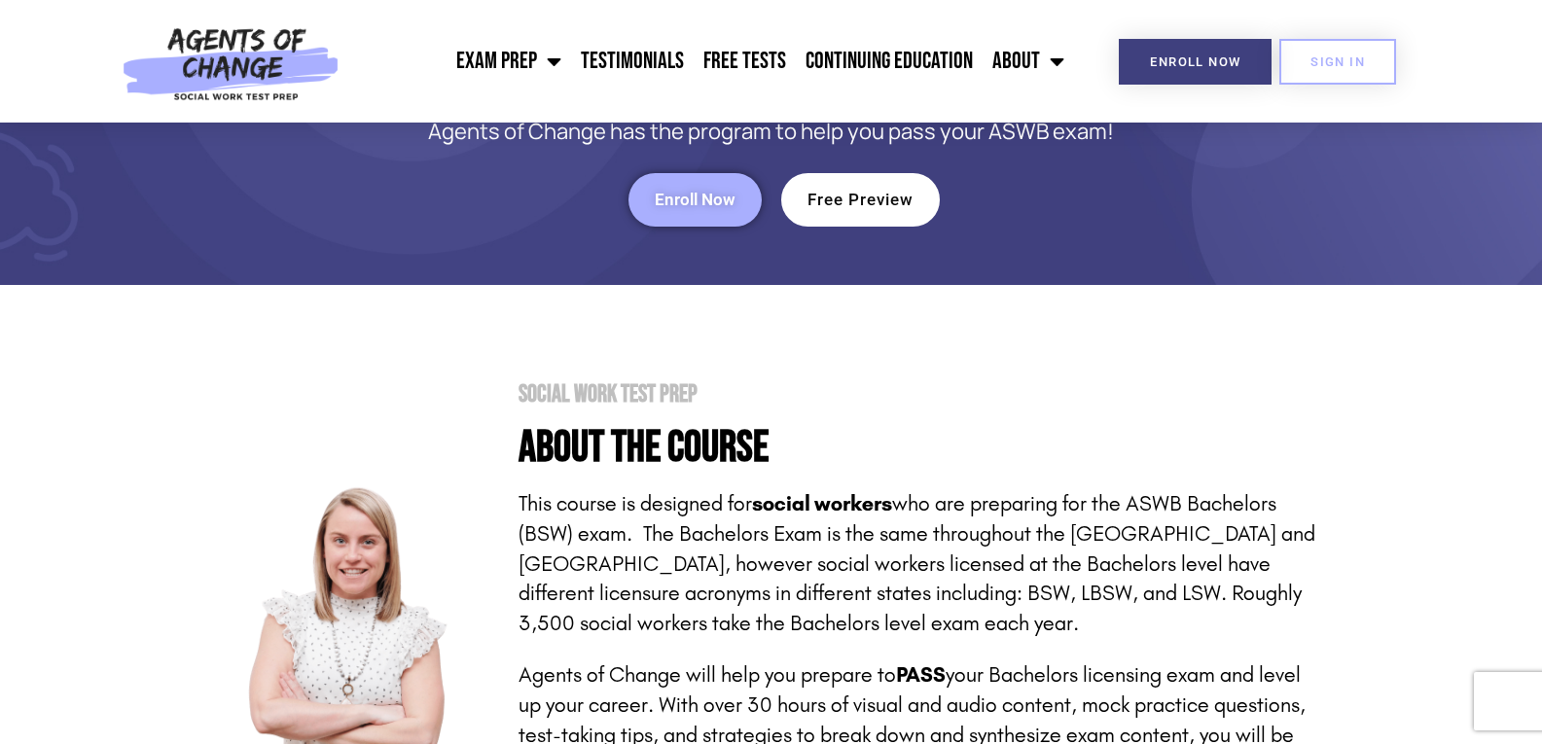
scroll to position [0, 0]
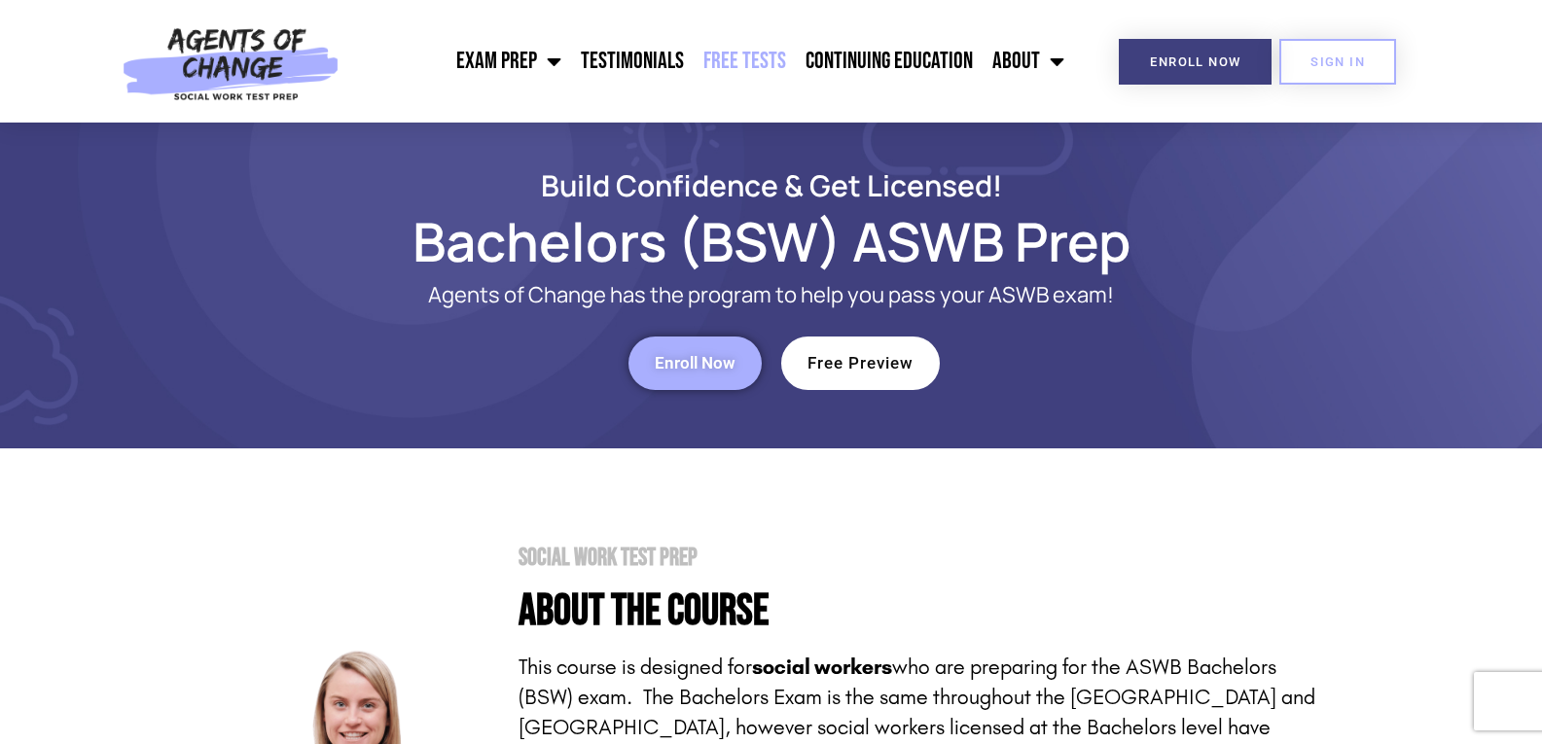
click at [760, 59] on link "Free Tests" at bounding box center [745, 61] width 102 height 49
click at [810, 365] on span "Free Preview" at bounding box center [861, 363] width 106 height 17
